Goal: Find specific page/section: Find specific page/section

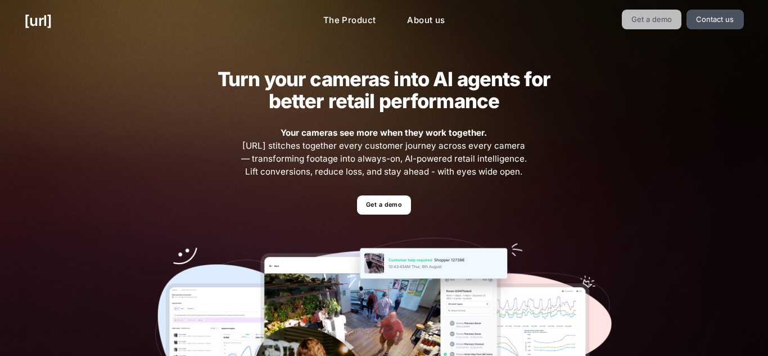
click at [670, 13] on link "Get a demo" at bounding box center [652, 20] width 60 height 20
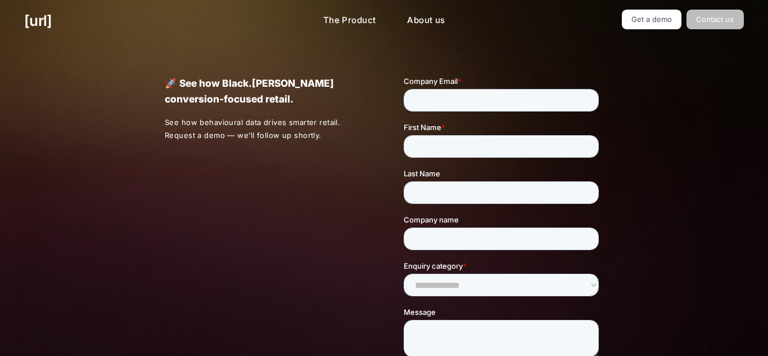
click at [712, 15] on link "Contact us" at bounding box center [715, 20] width 57 height 20
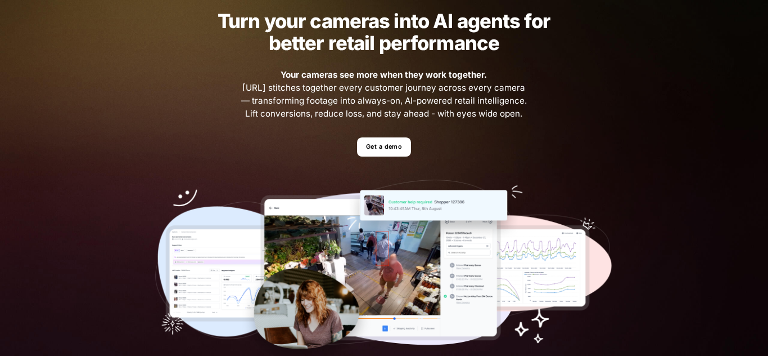
scroll to position [68, 0]
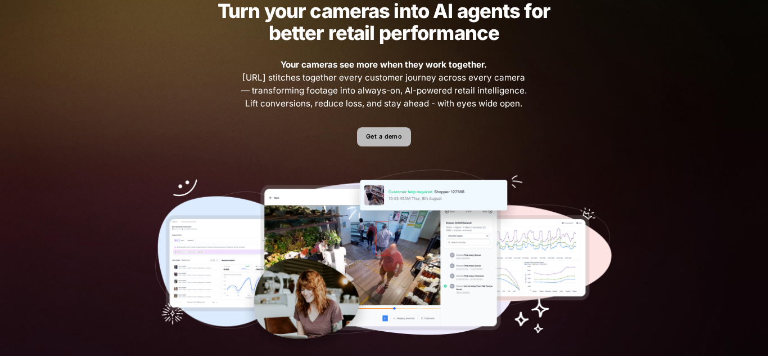
click at [382, 145] on link "Get a demo" at bounding box center [383, 137] width 53 height 20
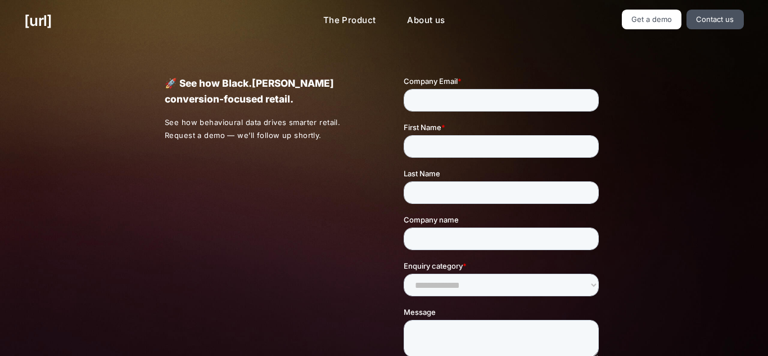
scroll to position [320, 0]
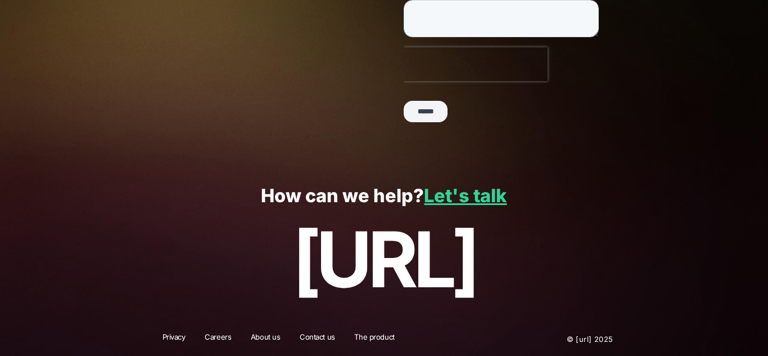
click at [489, 208] on div "How can we help? Let's talk black.ai" at bounding box center [384, 244] width 768 height 156
click at [475, 195] on link "Let's talk" at bounding box center [465, 196] width 83 height 22
